Goal: Find specific page/section: Find specific page/section

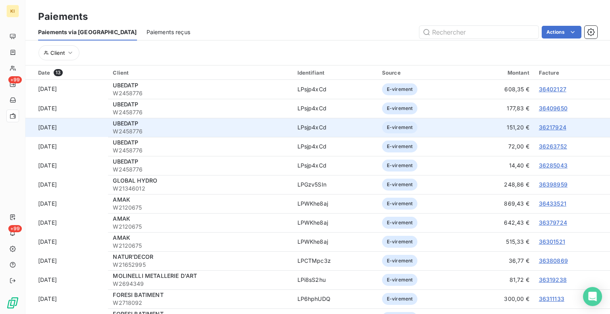
scroll to position [27, 0]
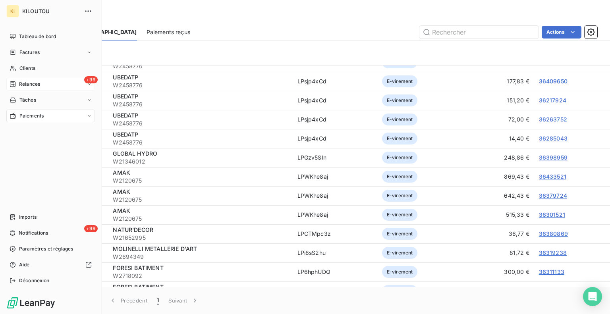
click at [18, 82] on div "Relances" at bounding box center [25, 84] width 31 height 7
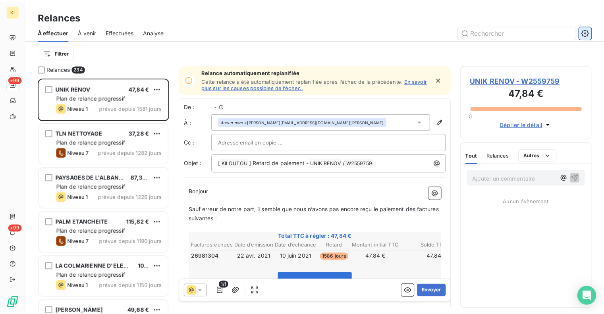
scroll to position [6, 6]
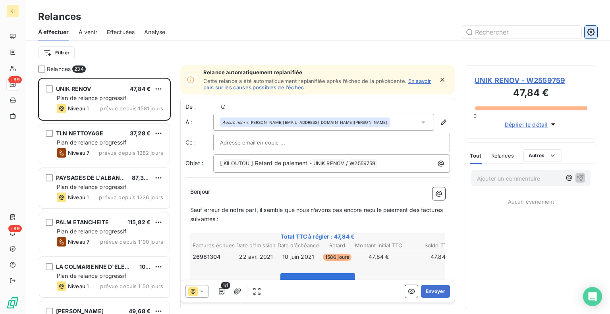
click at [593, 31] on icon "button" at bounding box center [591, 32] width 8 height 8
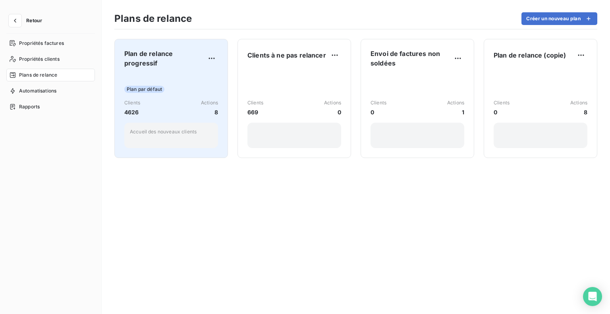
click at [171, 74] on div "Plan par défaut Clients 4626 Actions 8 Accueil des nouveaux clients" at bounding box center [171, 111] width 94 height 74
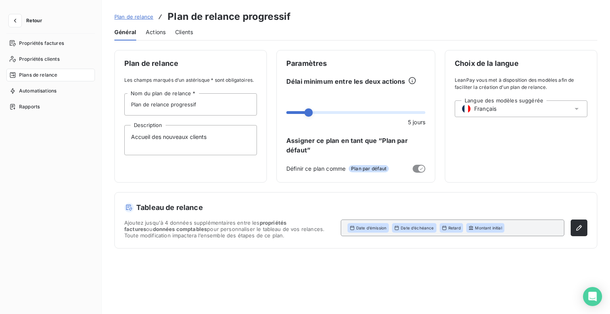
click at [151, 30] on span "Actions" at bounding box center [156, 32] width 20 height 8
